Goal: Task Accomplishment & Management: Use online tool/utility

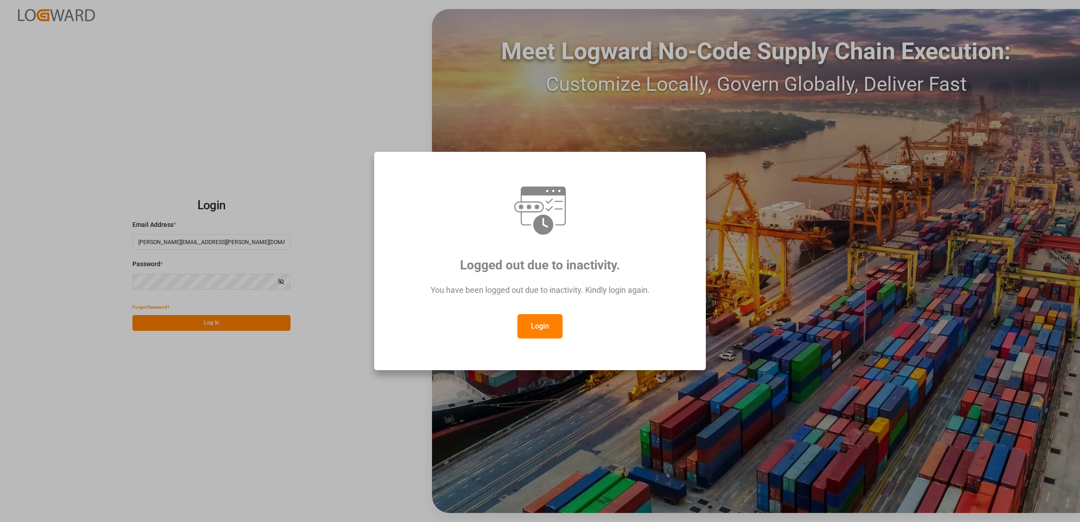
click at [526, 321] on button "Login" at bounding box center [539, 326] width 45 height 24
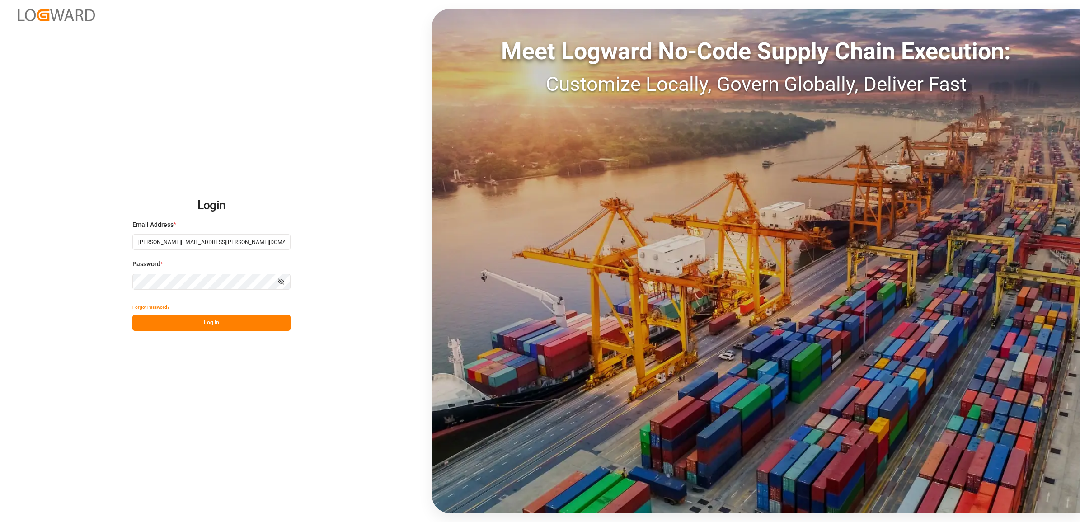
click at [188, 320] on button "Log In" at bounding box center [211, 323] width 158 height 16
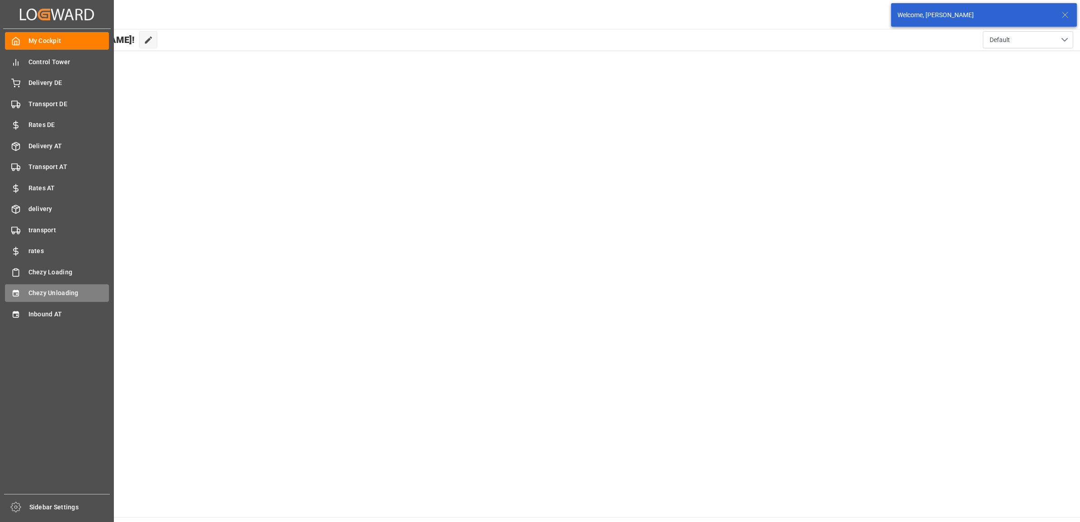
click at [25, 294] on div "Chezy Unloading Chezy Unloading" at bounding box center [57, 293] width 104 height 18
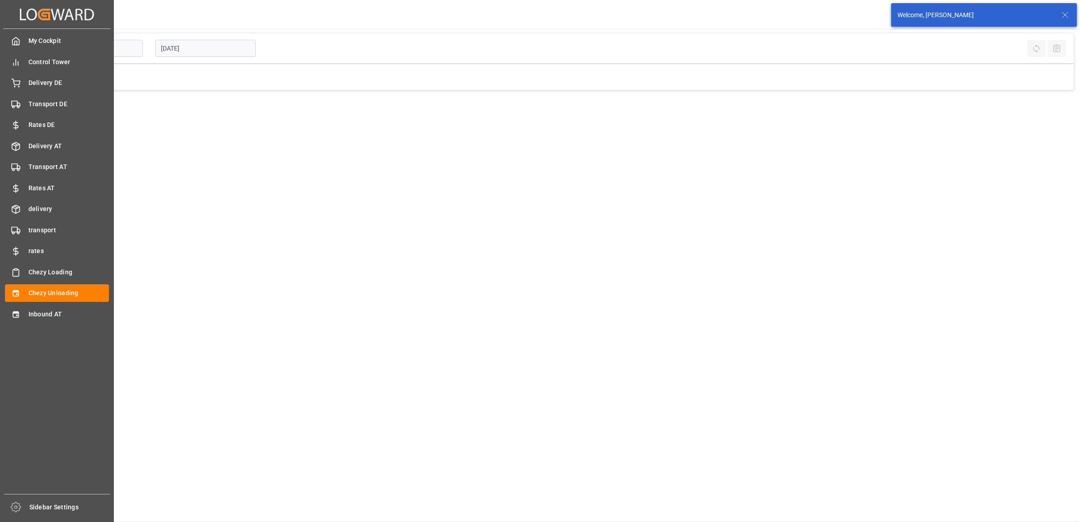
type input "Chezy Unloading"
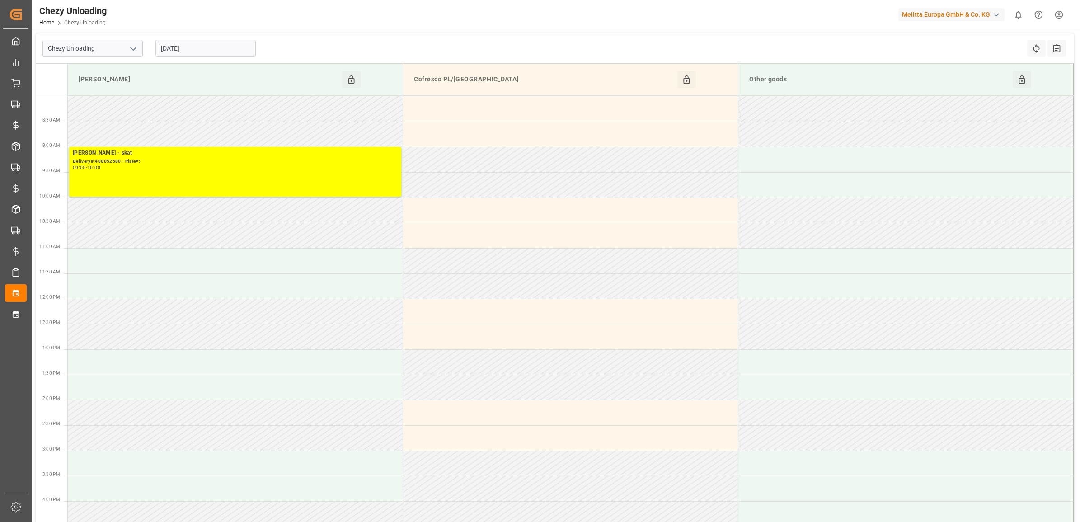
click at [199, 44] on input "[DATE]" at bounding box center [205, 48] width 100 height 17
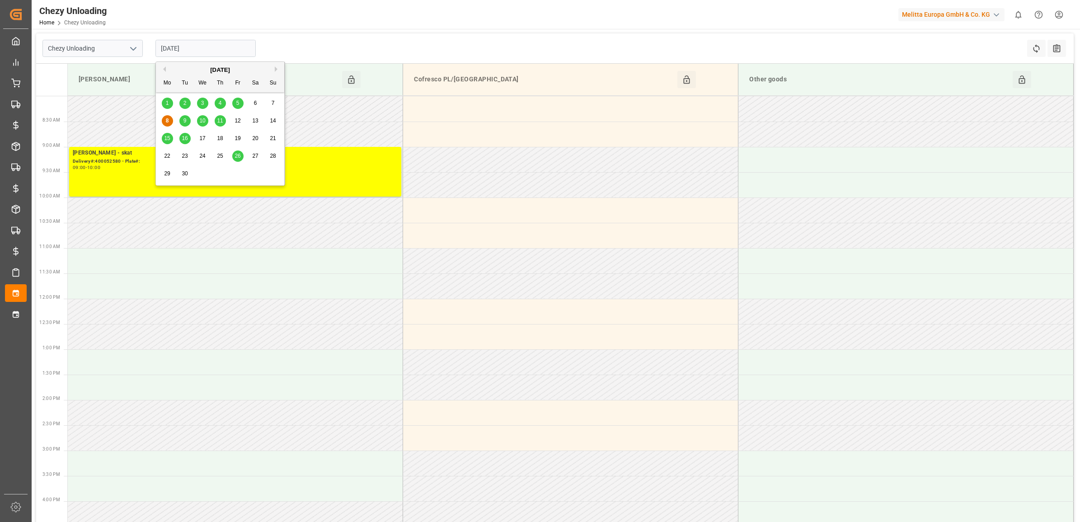
click at [185, 118] on span "9" at bounding box center [184, 120] width 3 height 6
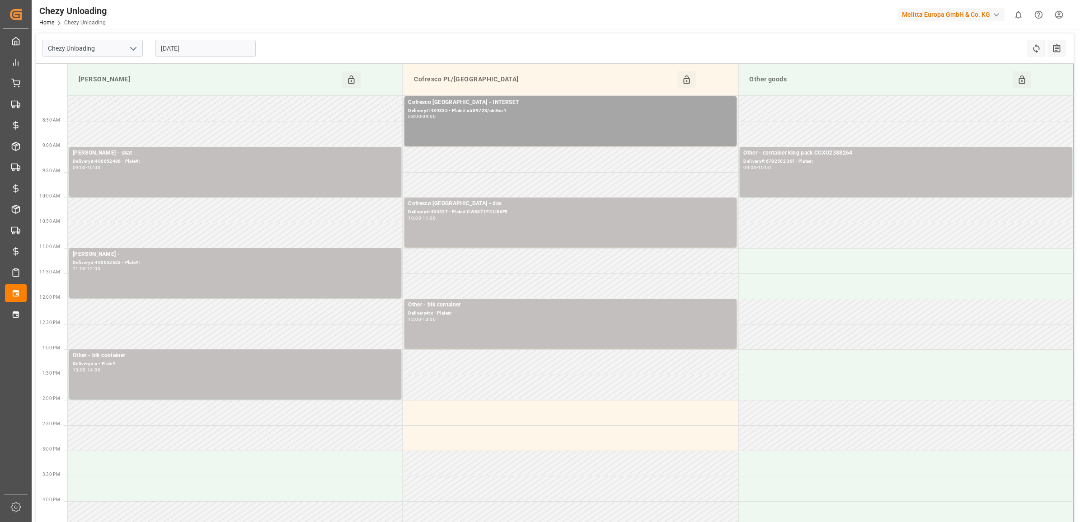
click at [195, 55] on input "[DATE]" at bounding box center [205, 48] width 100 height 17
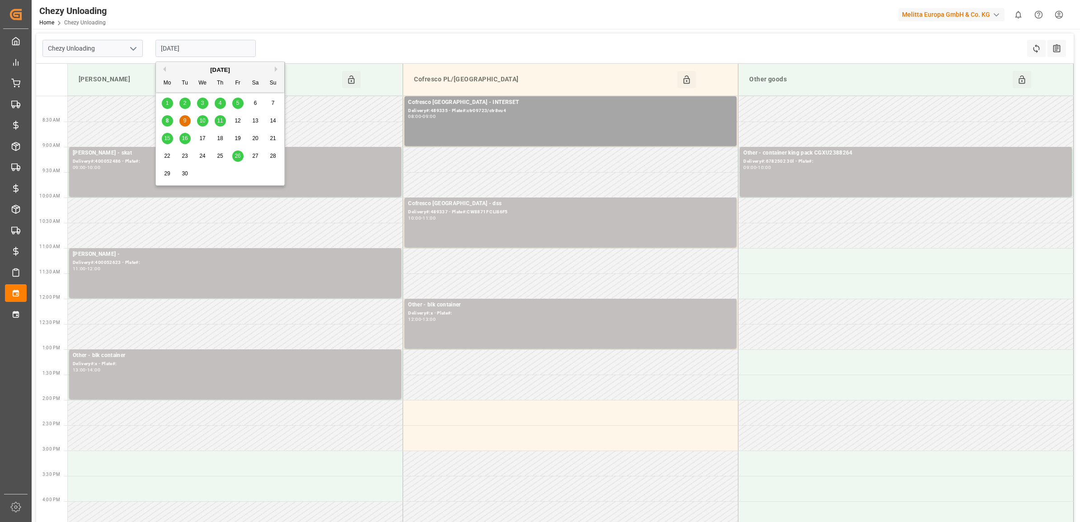
click at [197, 123] on div "10" at bounding box center [202, 121] width 11 height 11
type input "[DATE]"
